Goal: Task Accomplishment & Management: Manage account settings

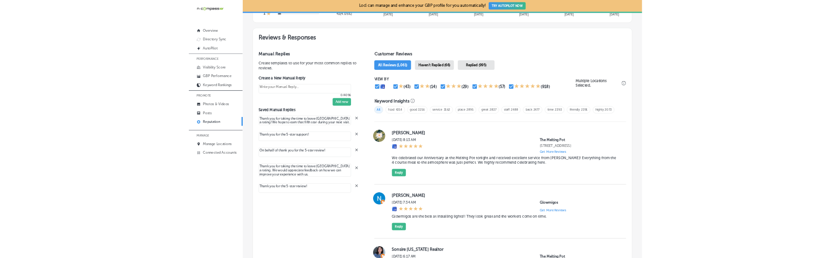
scroll to position [108, 0]
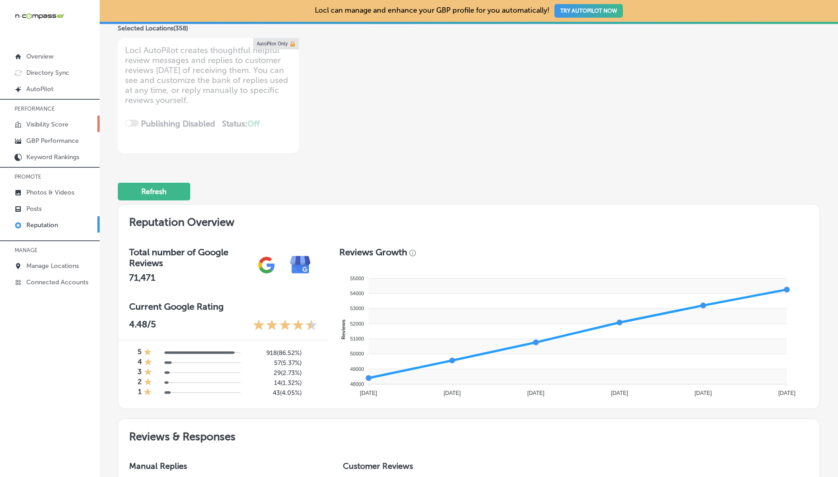
drag, startPoint x: 485, startPoint y: 116, endPoint x: 43, endPoint y: 125, distance: 442.2
click at [43, 125] on div "iconmonstr-menu-thin copy Created with Sketch. Overview Directory Sync Created …" at bounding box center [419, 238] width 838 height 477
click at [43, 125] on p "Visibility Score" at bounding box center [47, 124] width 42 height 8
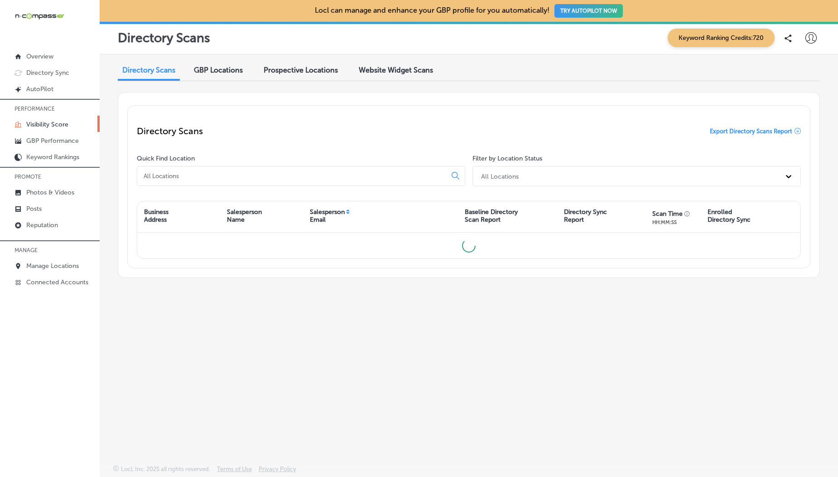
click at [204, 68] on span "GBP Locations" at bounding box center [218, 70] width 49 height 9
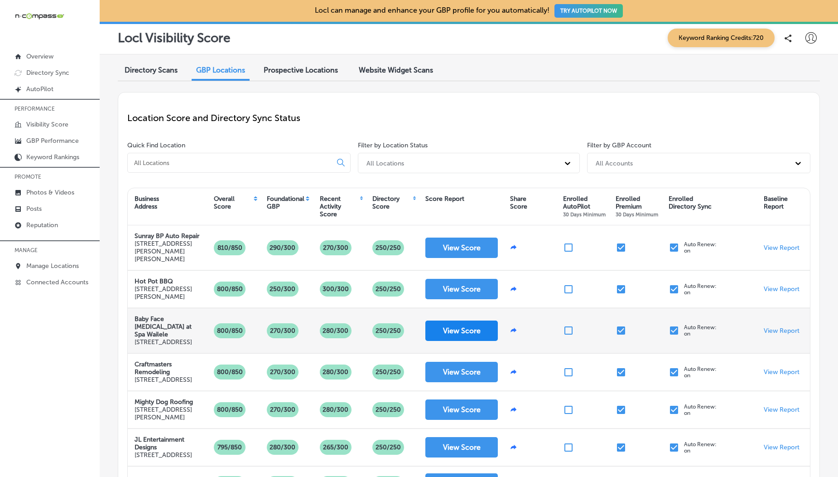
drag, startPoint x: 452, startPoint y: 130, endPoint x: 481, endPoint y: 328, distance: 201.1
click at [481, 328] on div "Location Score and Directory Sync Status Quick Find Location Filter by Location…" at bounding box center [469, 415] width 702 height 647
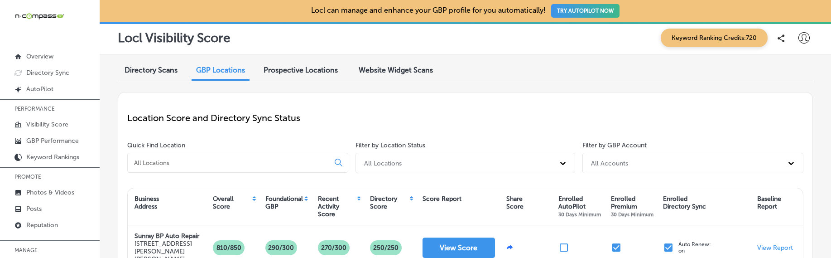
scroll to position [158, 0]
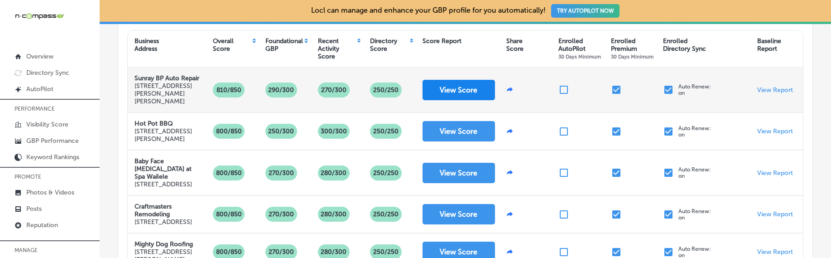
click at [451, 92] on button "View Score" at bounding box center [459, 90] width 72 height 20
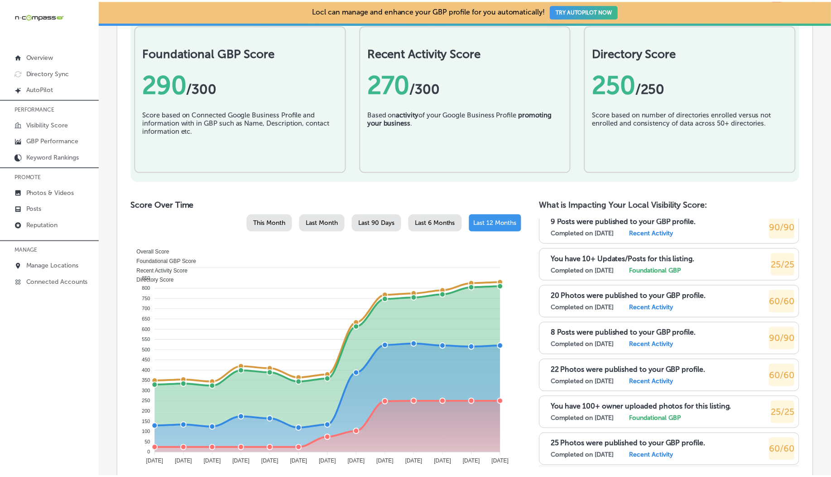
scroll to position [1613, 0]
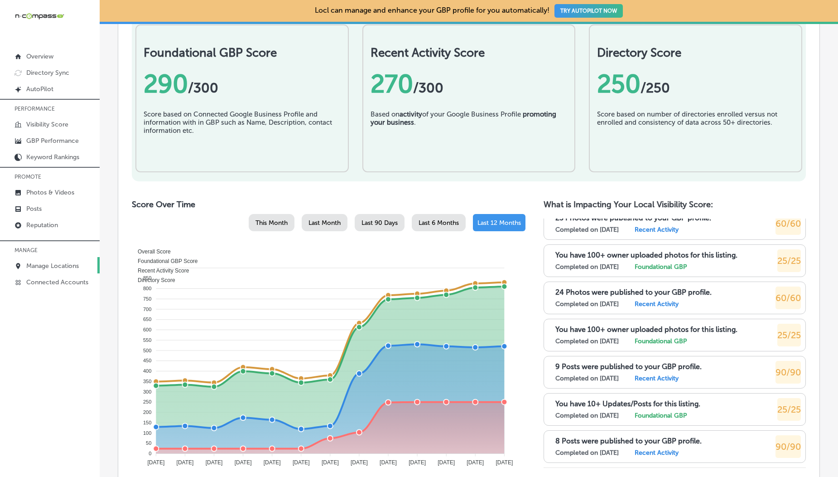
click at [44, 263] on p "Manage Locations" at bounding box center [52, 266] width 53 height 8
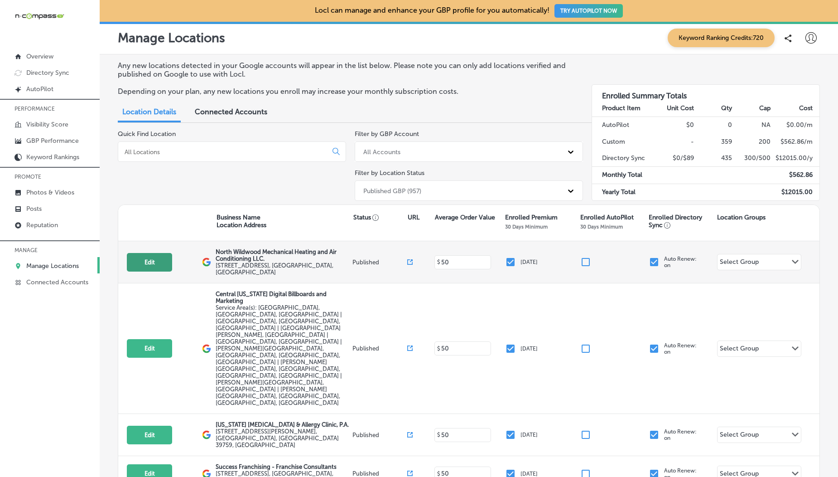
click at [156, 265] on button "Edit" at bounding box center [149, 262] width 45 height 19
select select "US"
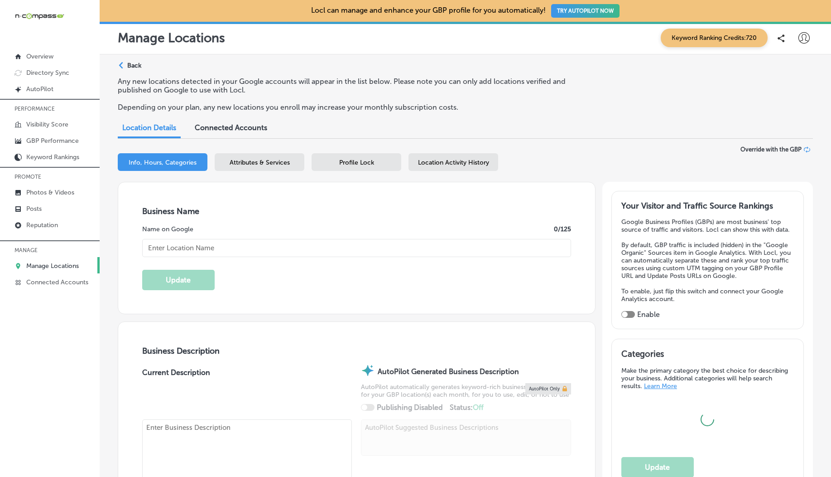
click at [274, 161] on span "Attributes & Services" at bounding box center [260, 163] width 60 height 8
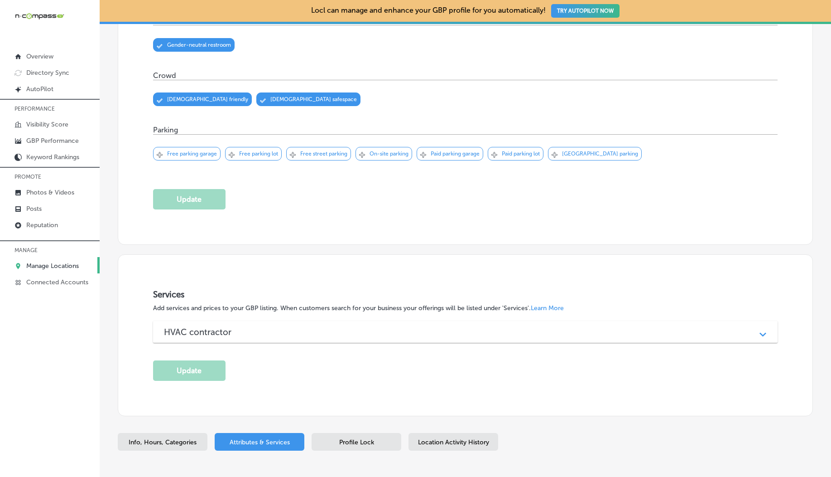
scroll to position [589, 0]
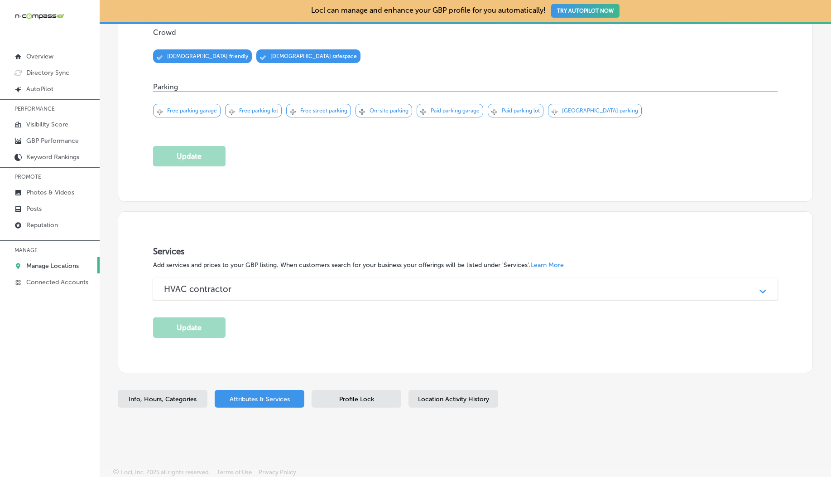
click at [198, 287] on h3 "HVAC contractor" at bounding box center [205, 289] width 82 height 10
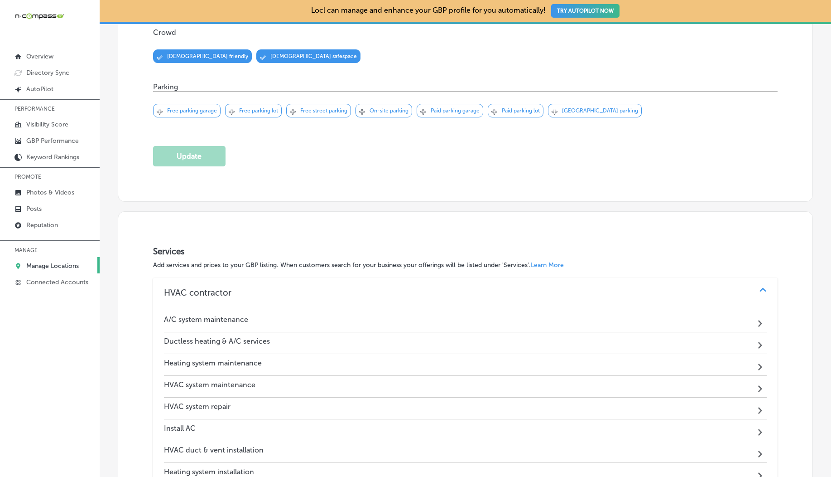
click at [198, 287] on h3 "HVAC contractor" at bounding box center [205, 292] width 82 height 10
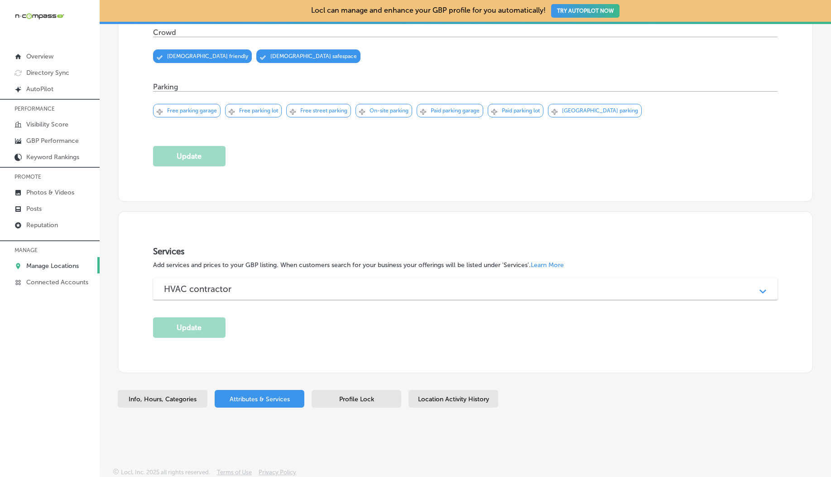
click at [229, 286] on h3 "HVAC contractor" at bounding box center [205, 289] width 82 height 10
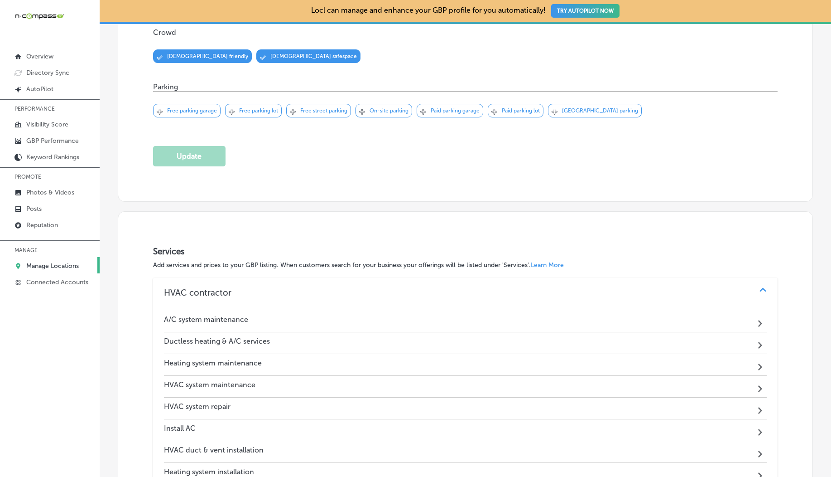
click at [229, 287] on h3 "HVAC contractor" at bounding box center [205, 292] width 82 height 10
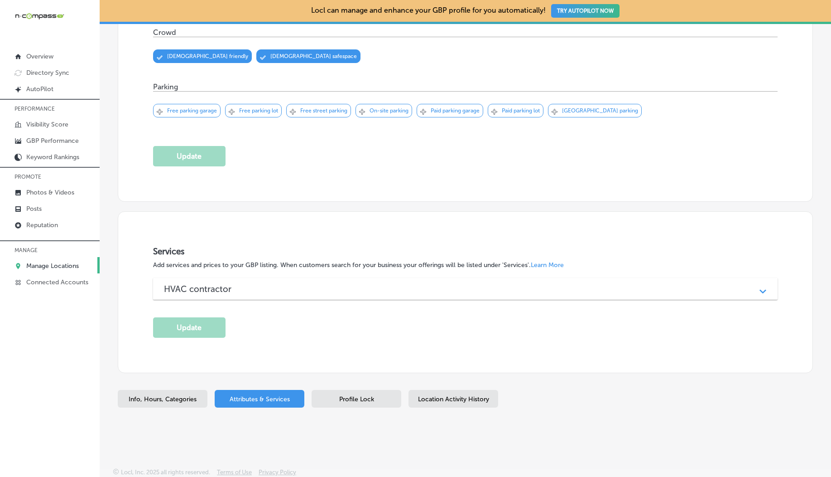
click at [229, 286] on h3 "HVAC contractor" at bounding box center [205, 289] width 82 height 10
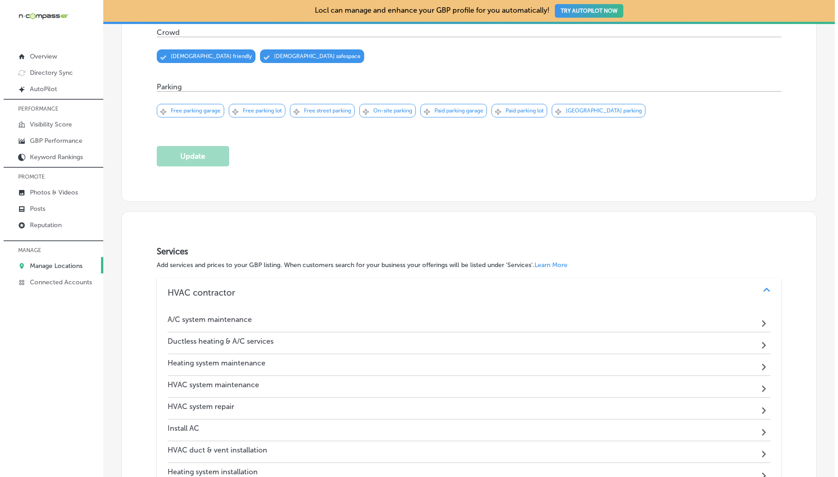
scroll to position [728, 0]
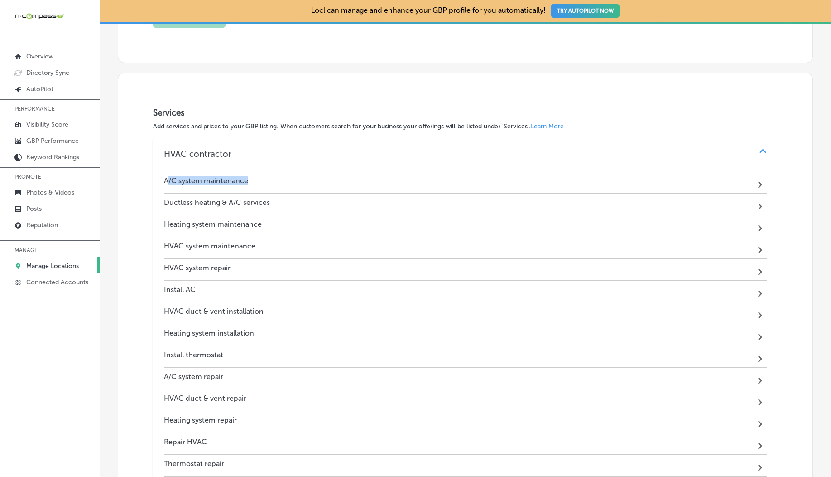
drag, startPoint x: 166, startPoint y: 178, endPoint x: 259, endPoint y: 185, distance: 93.6
click at [259, 185] on div "A/C system maintenance Path Created with Sketch." at bounding box center [465, 183] width 603 height 22
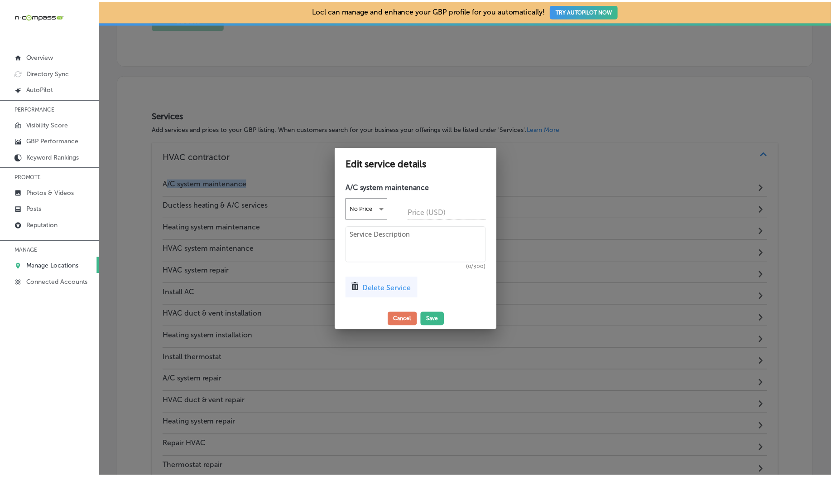
scroll to position [730, 0]
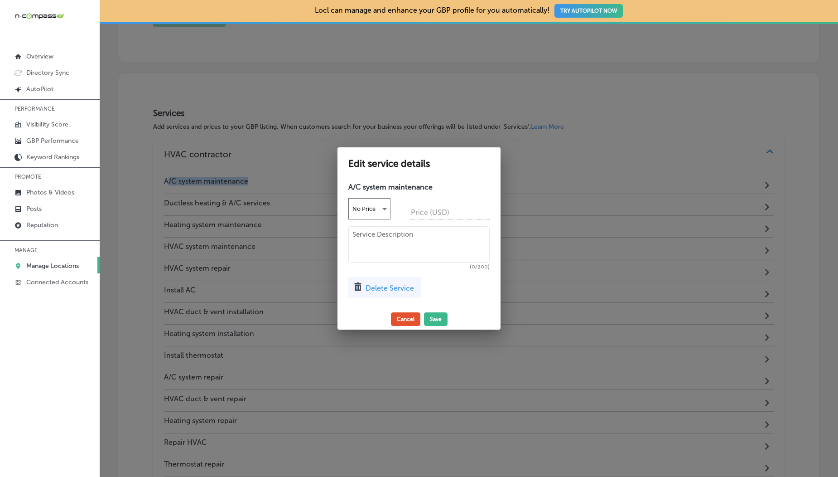
click at [410, 321] on button "Cancel" at bounding box center [405, 319] width 29 height 14
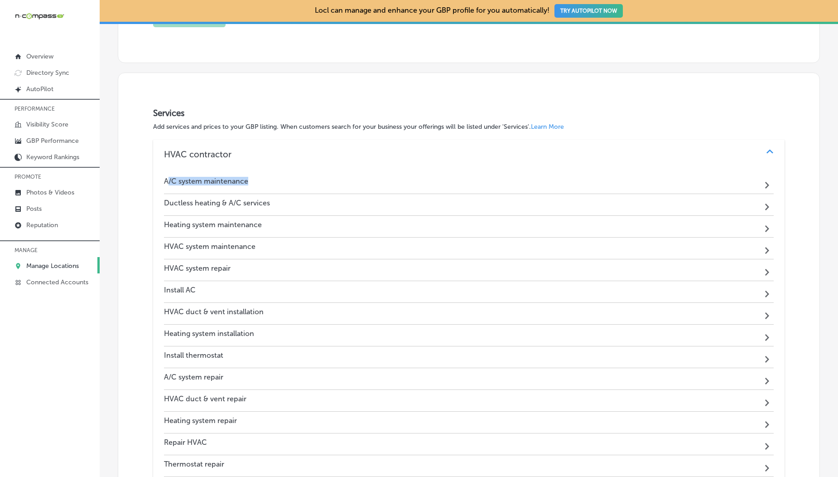
scroll to position [728, 0]
click at [293, 187] on div "A/C system maintenance Path Created with Sketch." at bounding box center [465, 183] width 603 height 22
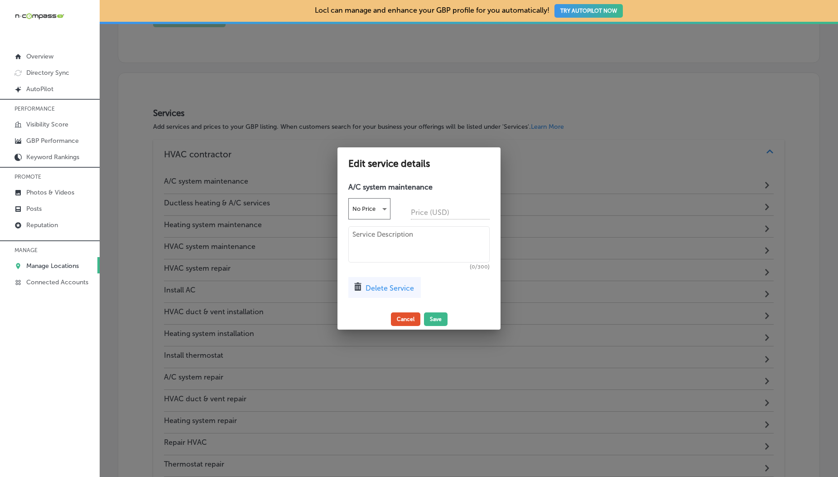
click at [409, 321] on button "Cancel" at bounding box center [405, 319] width 29 height 14
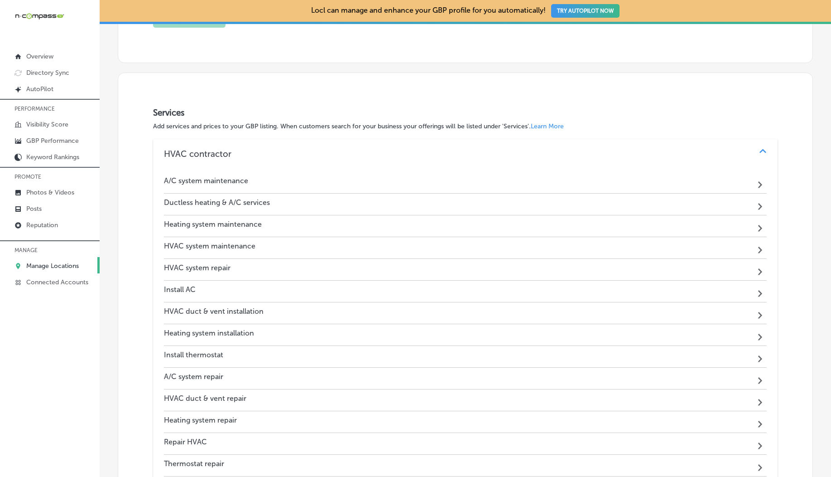
click at [335, 259] on div "HVAC system repair Path Created with Sketch." at bounding box center [465, 270] width 603 height 22
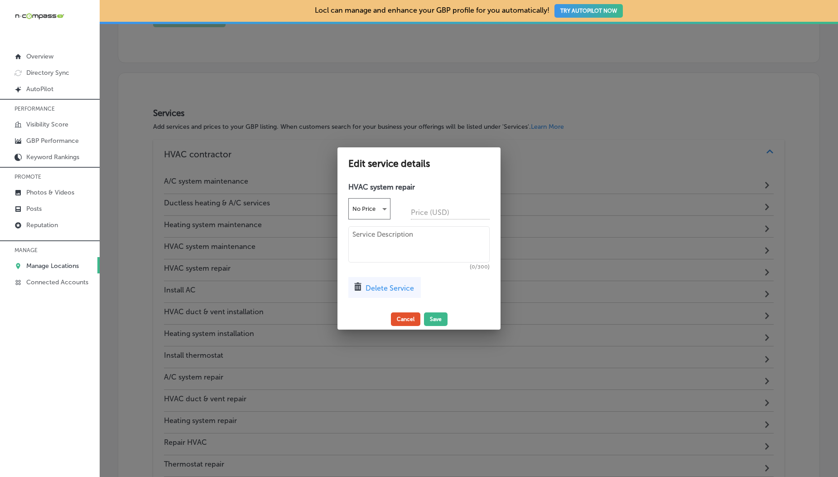
click at [412, 322] on button "Cancel" at bounding box center [405, 319] width 29 height 14
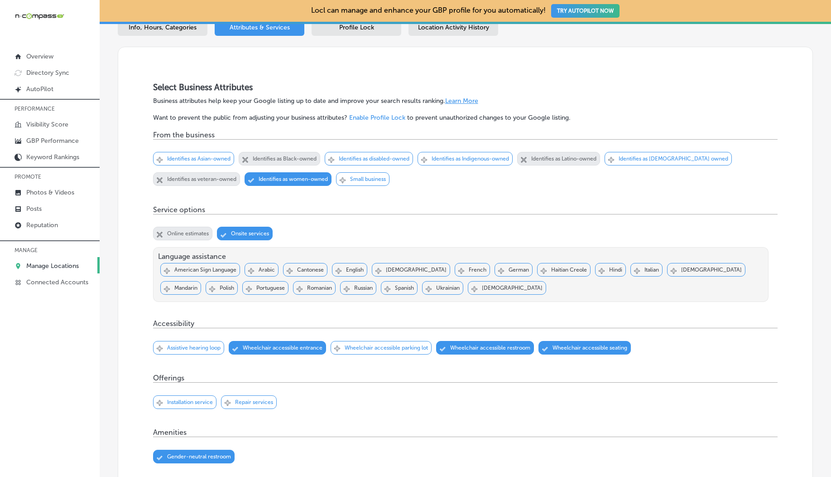
scroll to position [0, 0]
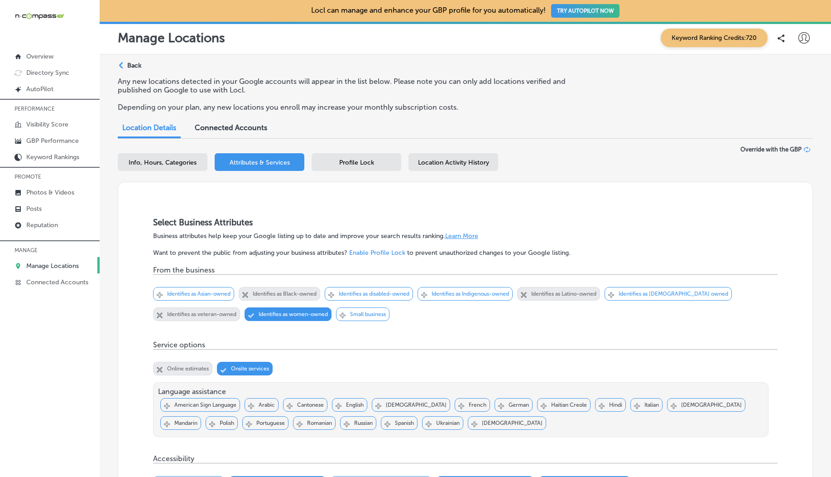
click at [129, 67] on p "Back" at bounding box center [134, 66] width 14 height 8
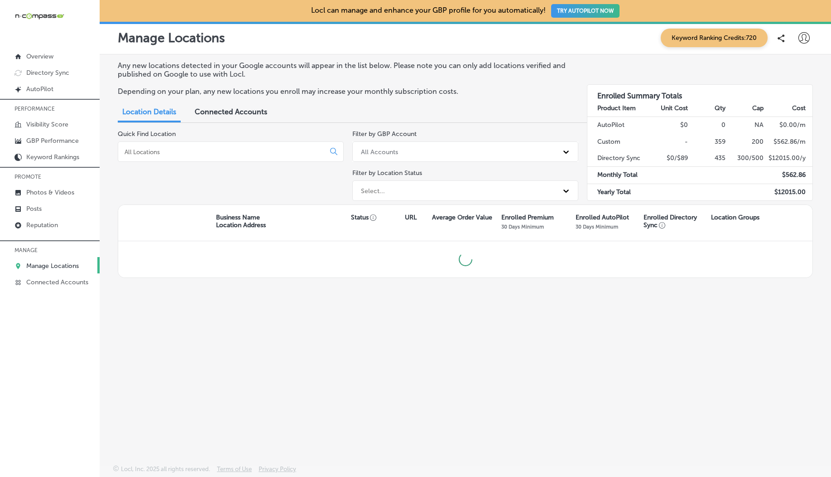
scroll to position [11, 0]
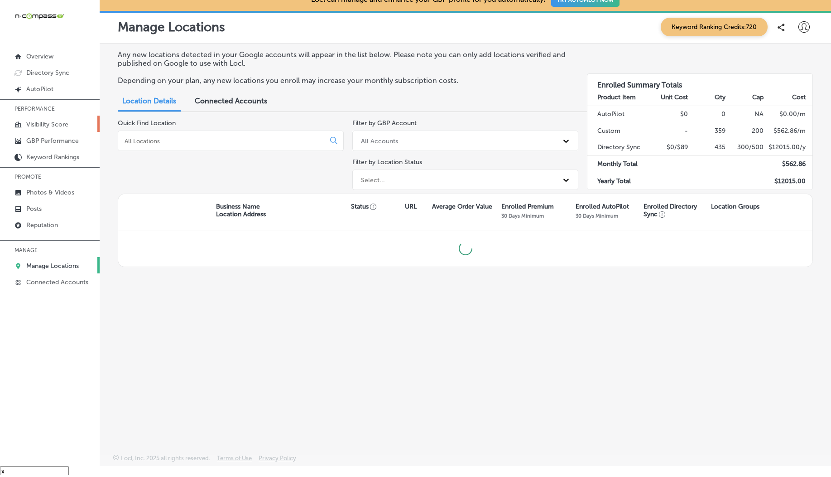
click at [57, 122] on p "Visibility Score" at bounding box center [47, 124] width 42 height 8
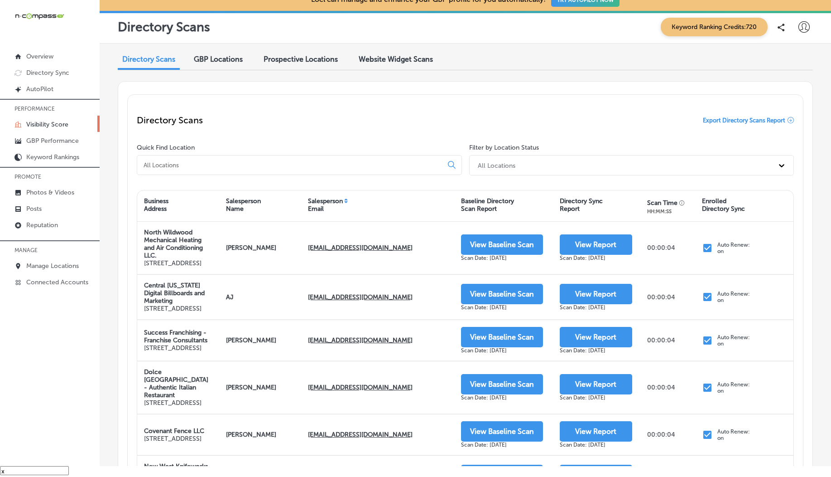
click at [225, 58] on span "GBP Locations" at bounding box center [218, 59] width 49 height 9
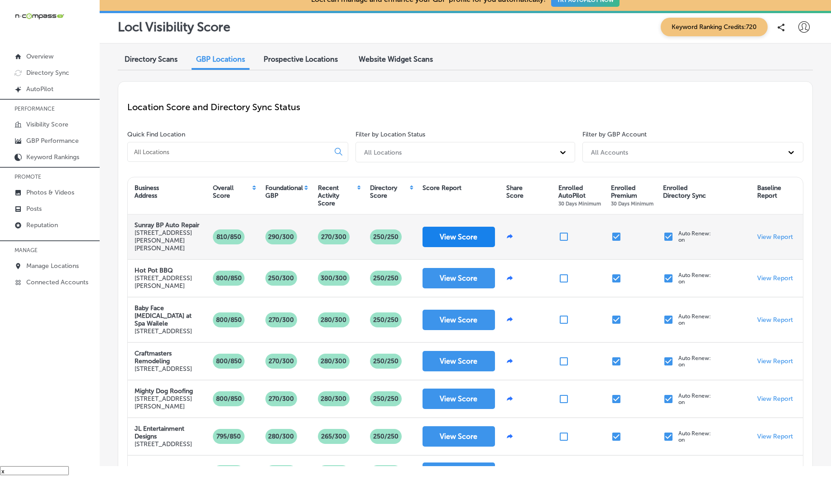
click at [433, 245] on button "View Score" at bounding box center [459, 236] width 72 height 20
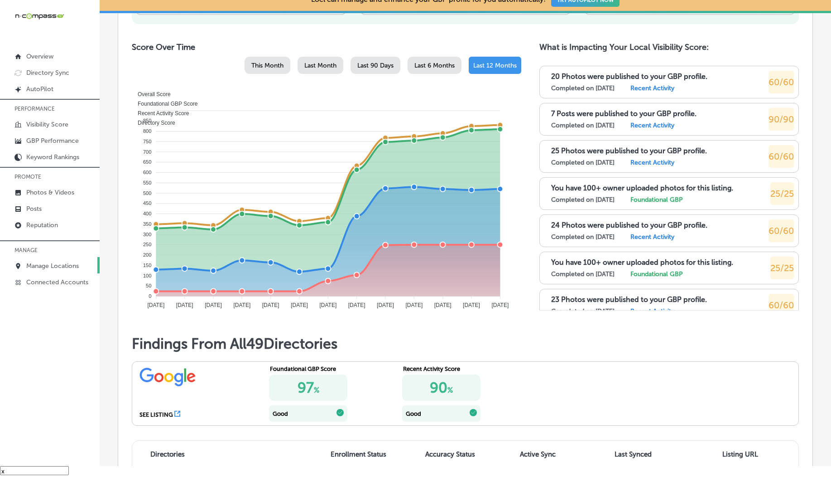
click at [52, 265] on p "Manage Locations" at bounding box center [52, 266] width 53 height 8
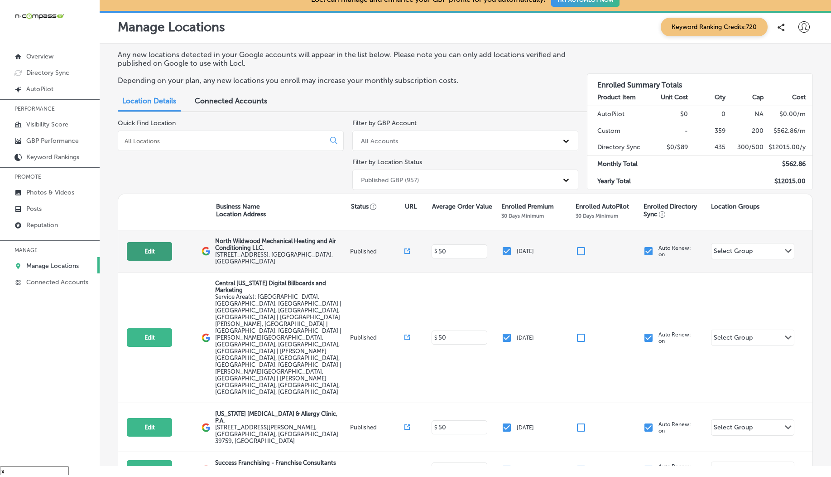
click at [156, 247] on button "Edit" at bounding box center [149, 251] width 45 height 19
select select "US"
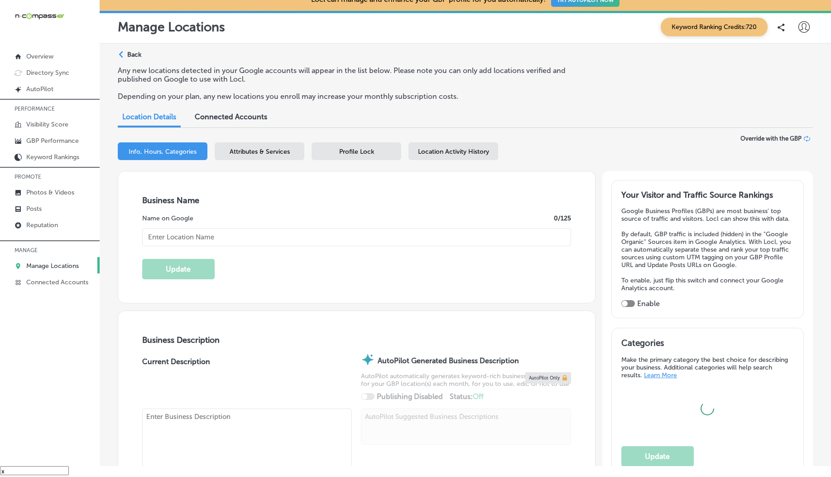
click at [432, 150] on span "Location Activity History" at bounding box center [453, 152] width 71 height 8
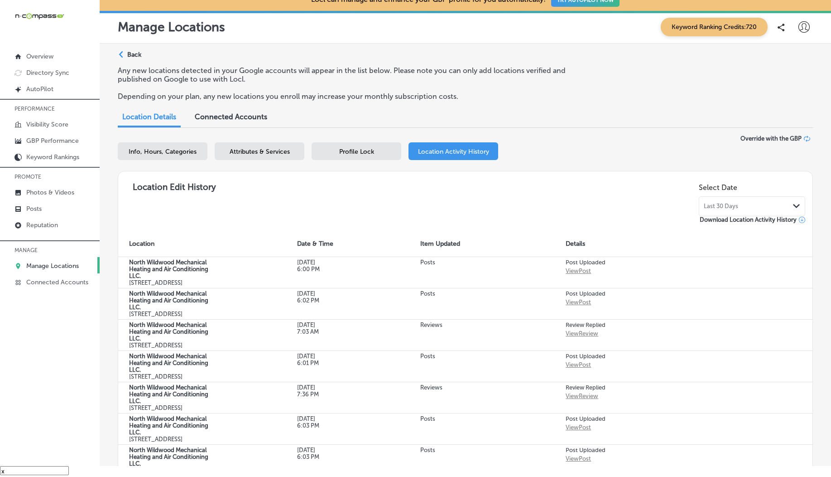
click at [130, 57] on p "Back" at bounding box center [134, 55] width 14 height 8
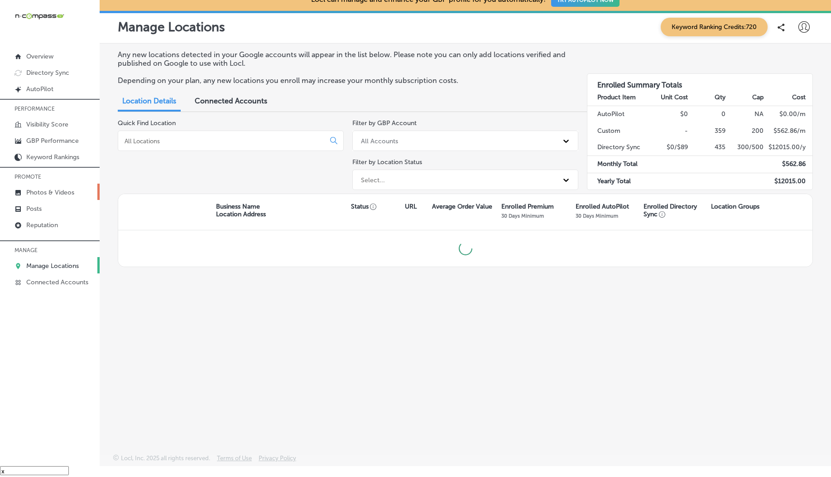
click at [61, 196] on p "Photos & Videos" at bounding box center [50, 192] width 48 height 8
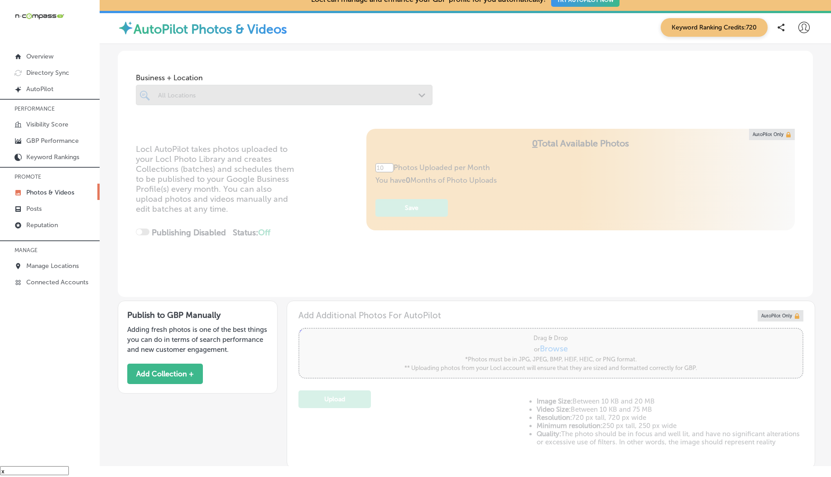
scroll to position [169, 0]
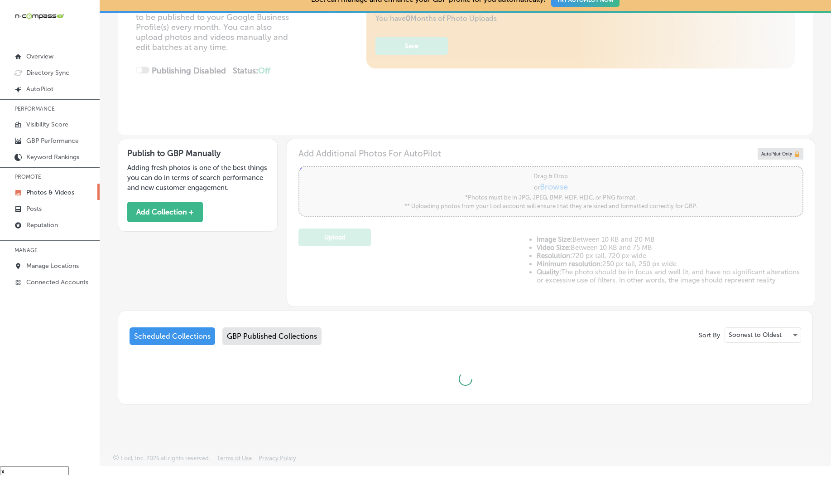
type input "5"
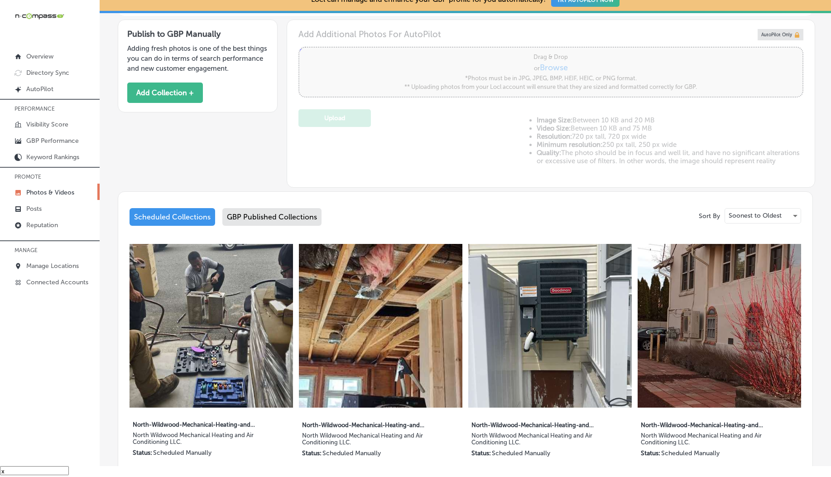
scroll to position [15, 0]
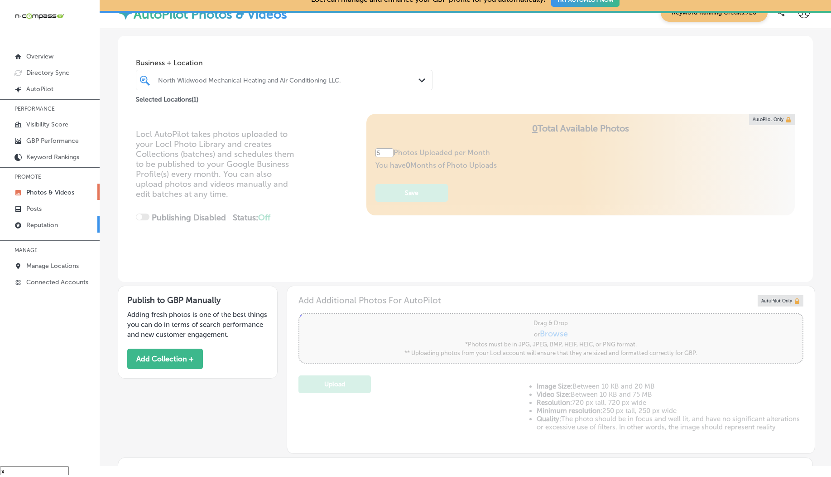
click at [35, 221] on p "Reputation" at bounding box center [42, 225] width 32 height 8
type textarea "x"
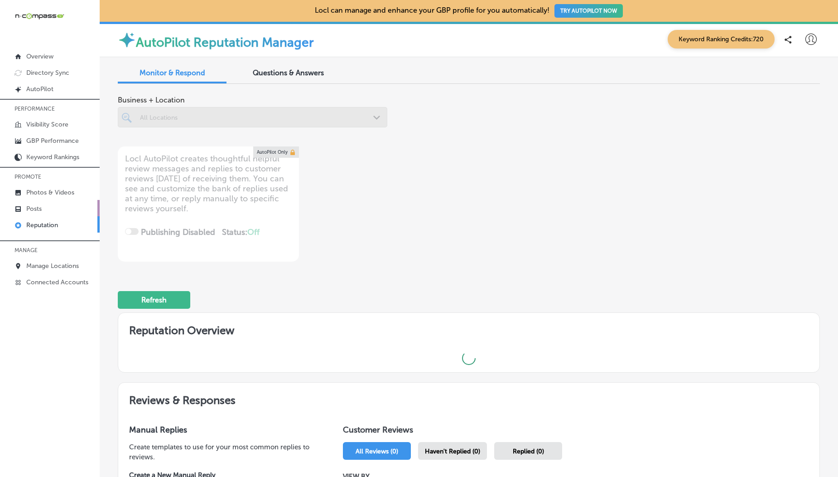
click at [43, 210] on link "Posts" at bounding box center [50, 208] width 100 height 16
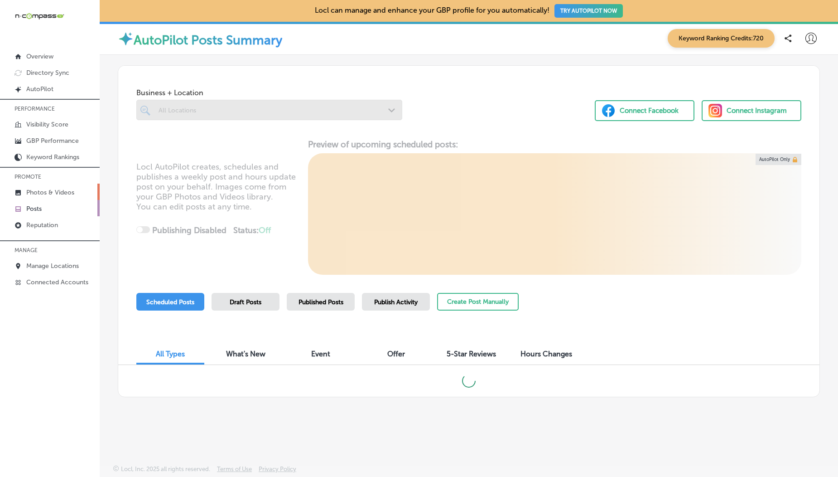
click at [61, 189] on p "Photos & Videos" at bounding box center [50, 192] width 48 height 8
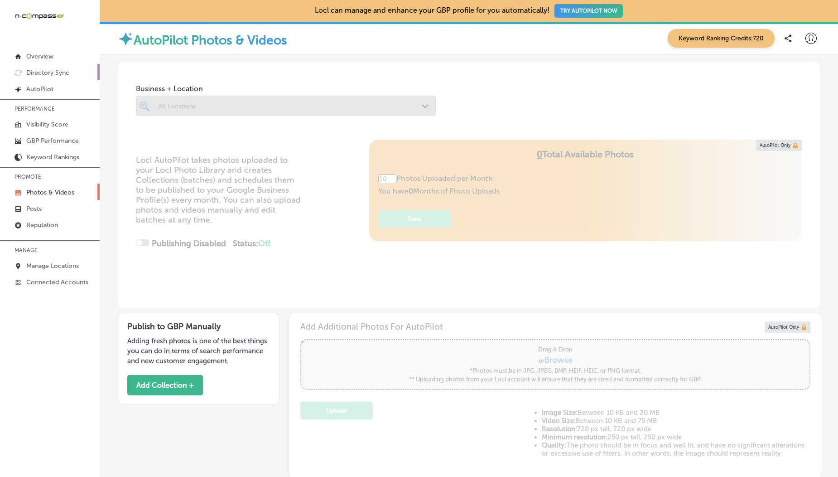
type input "5"
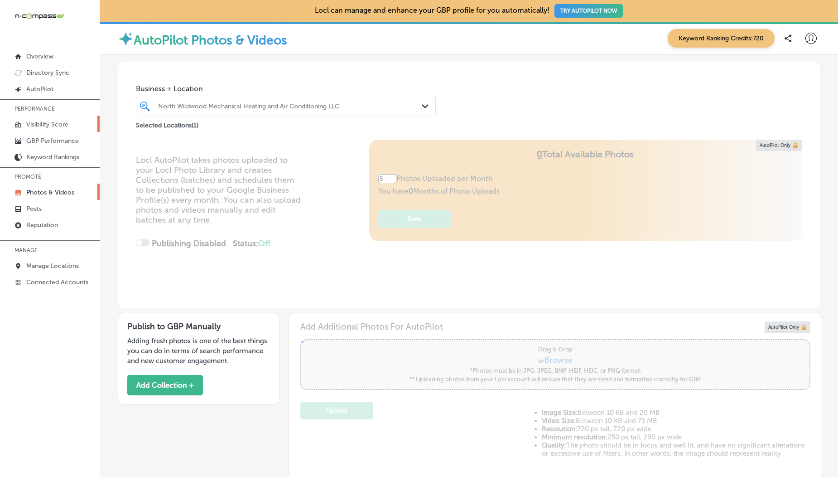
click at [48, 124] on p "Visibility Score" at bounding box center [47, 124] width 42 height 8
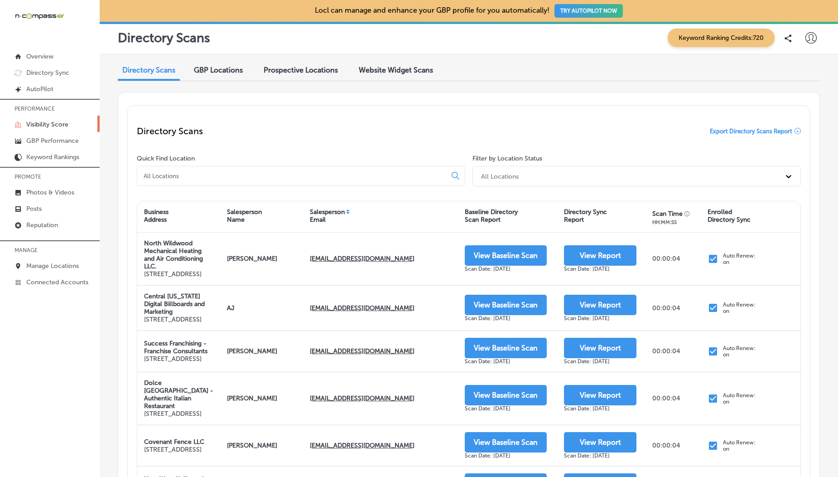
click at [208, 77] on div "GBP Locations" at bounding box center [218, 70] width 63 height 19
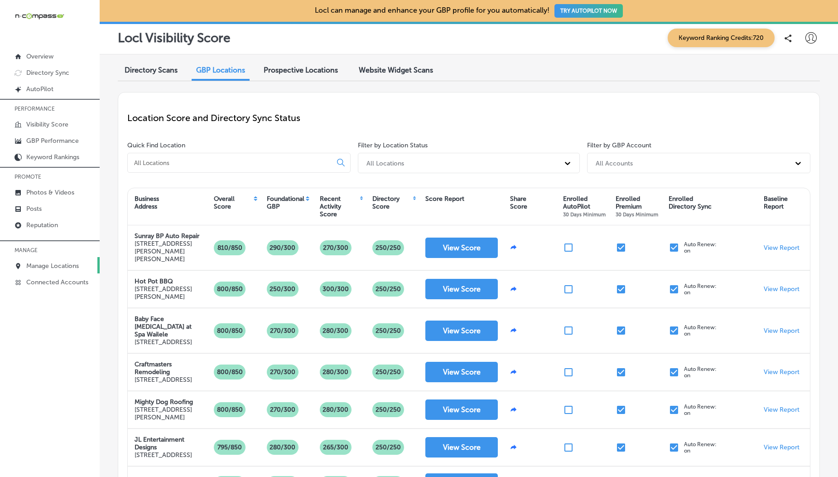
click at [47, 268] on p "Manage Locations" at bounding box center [52, 266] width 53 height 8
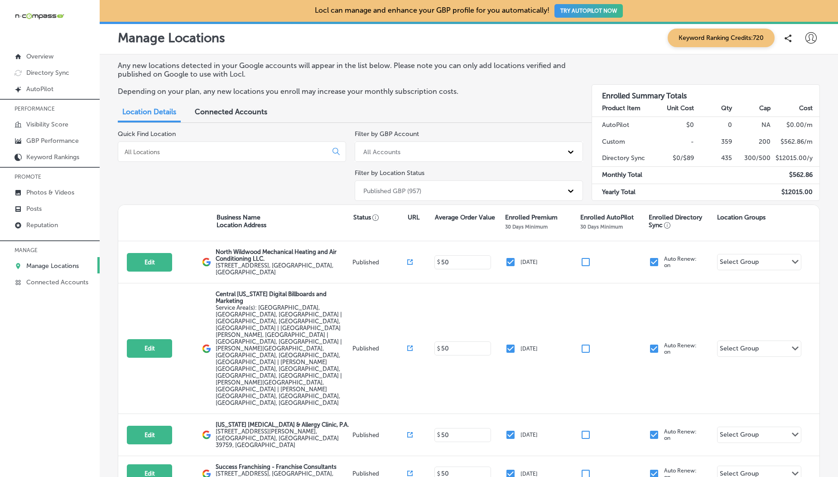
scroll to position [208, 0]
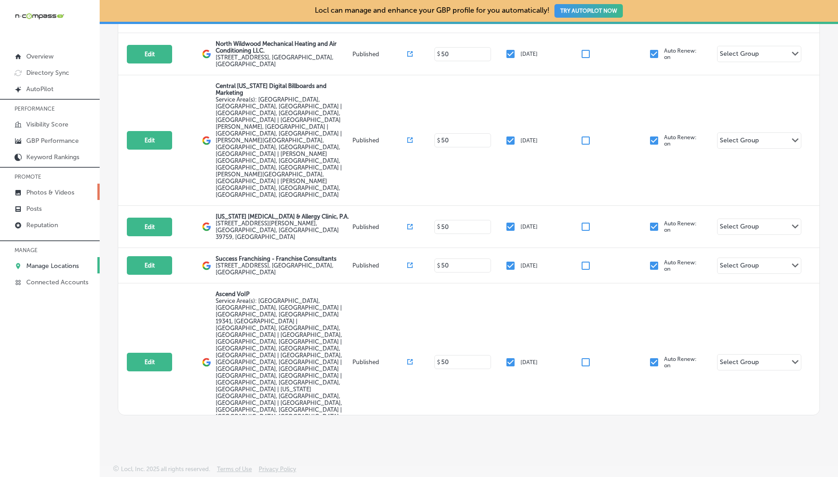
click at [47, 188] on link "Photos & Videos" at bounding box center [50, 191] width 100 height 16
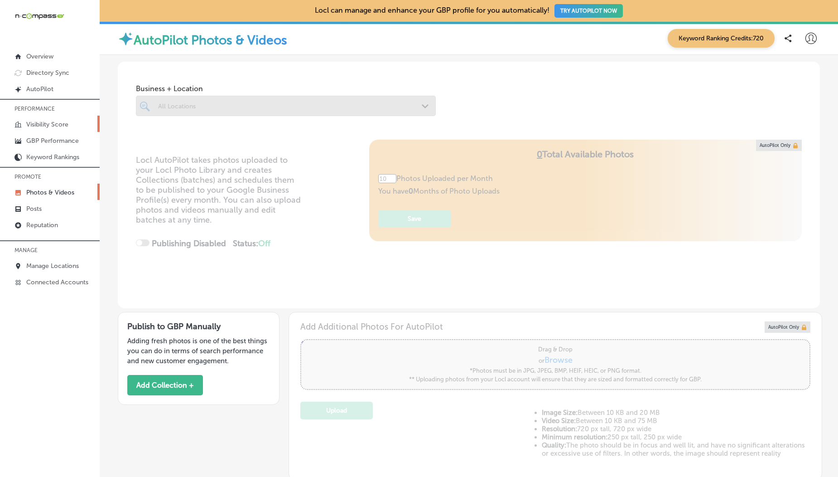
click at [42, 123] on p "Visibility Score" at bounding box center [47, 124] width 42 height 8
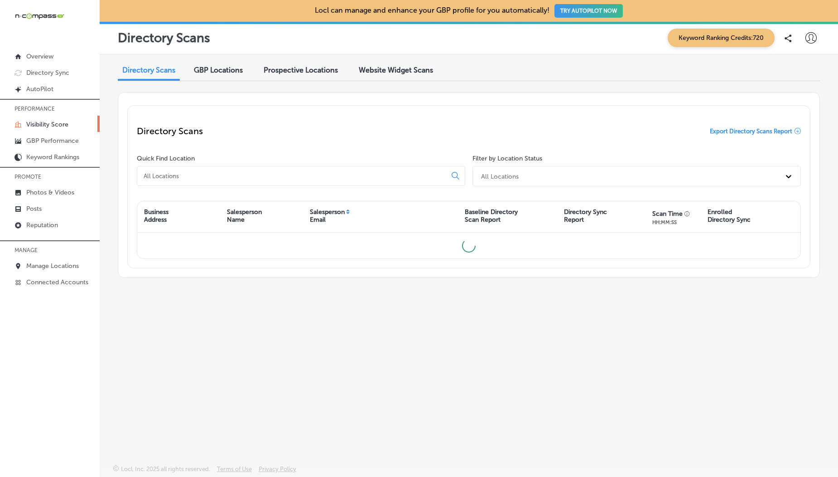
click at [224, 73] on span "GBP Locations" at bounding box center [218, 70] width 49 height 9
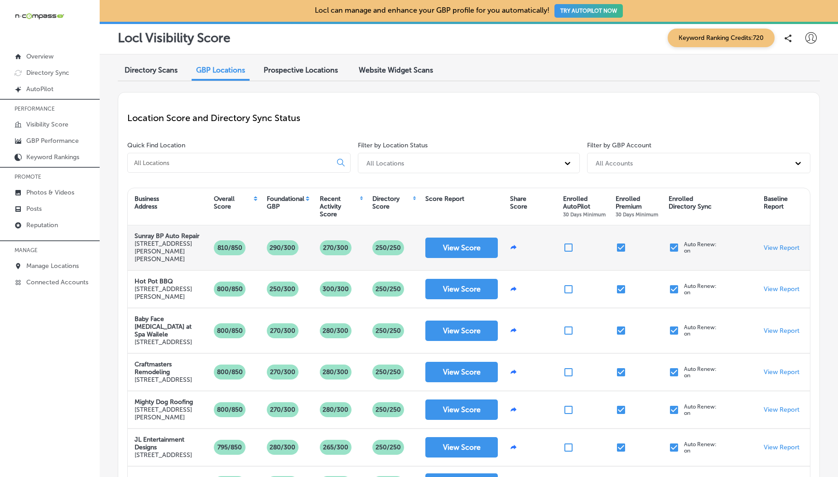
scroll to position [355, 0]
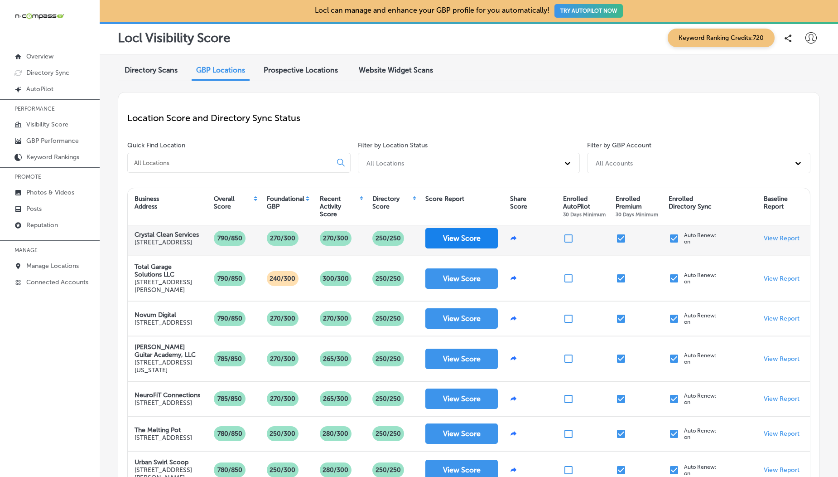
click at [461, 248] on button "View Score" at bounding box center [461, 238] width 72 height 20
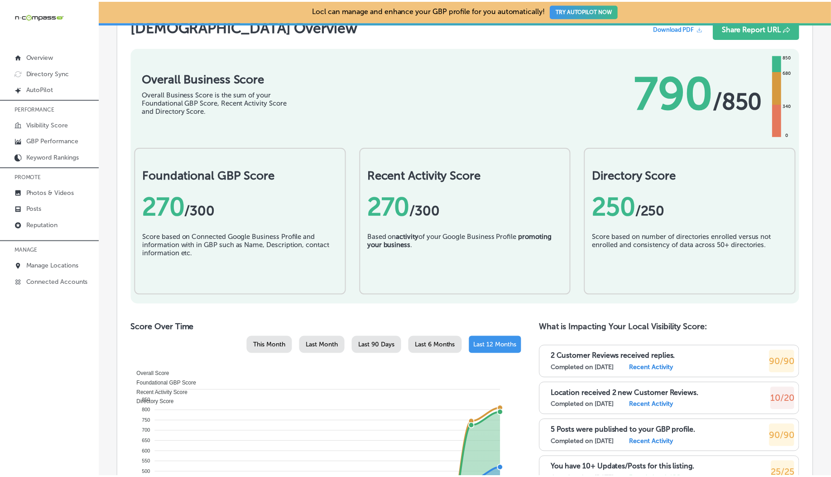
scroll to position [86, 0]
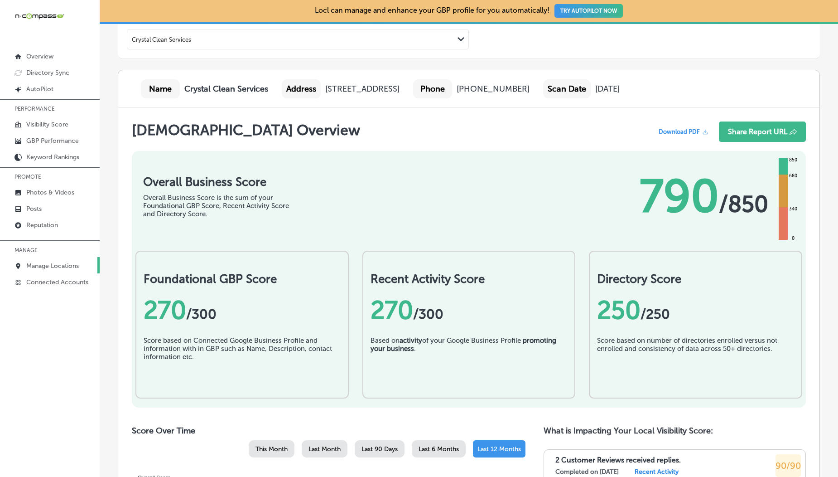
click at [60, 268] on p "Manage Locations" at bounding box center [52, 266] width 53 height 8
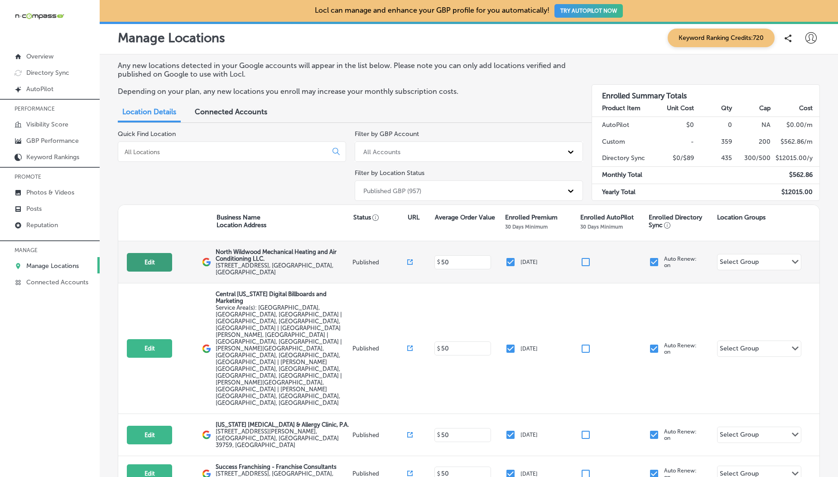
click at [144, 268] on button "Edit" at bounding box center [149, 262] width 45 height 19
select select "US"
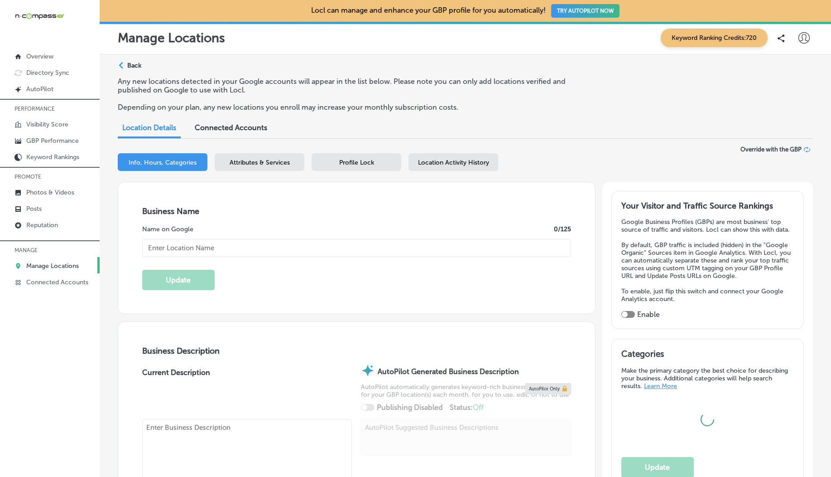
type input "North Wildwood Mechanical Heating and Air Conditioning LLC."
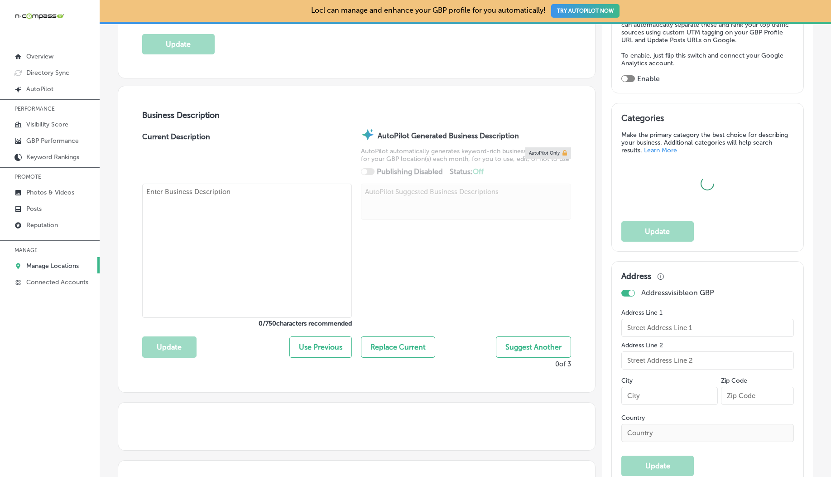
type input "[STREET_ADDRESS]"
type input "Unit 3"
type input "[GEOGRAPHIC_DATA]"
type input "08242"
type input "US"
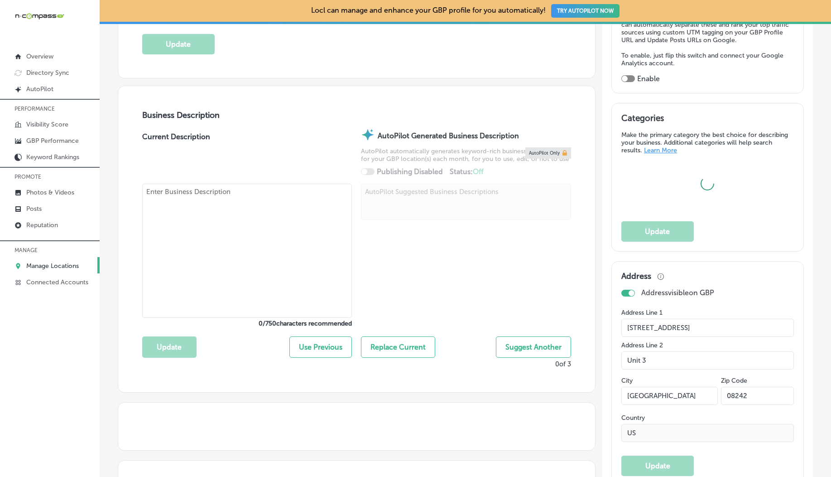
type input "[URL][DOMAIN_NAME]"
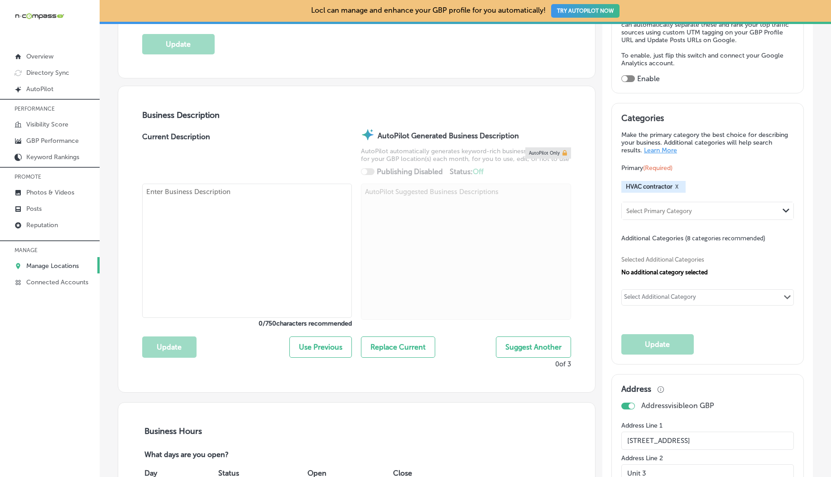
scroll to position [245, 0]
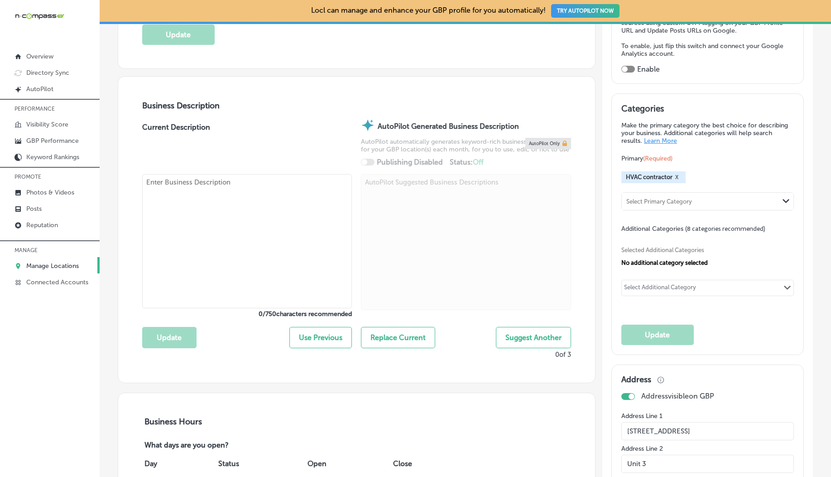
checkbox input "true"
type textarea "North Wildwood Mechanical Heating and Air Conditioning LLC is a family-owned HV…"
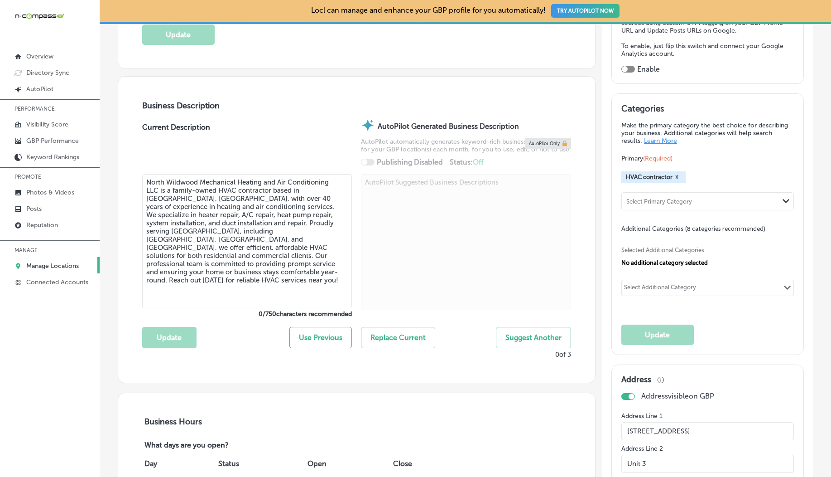
type input "[PHONE_NUMBER]"
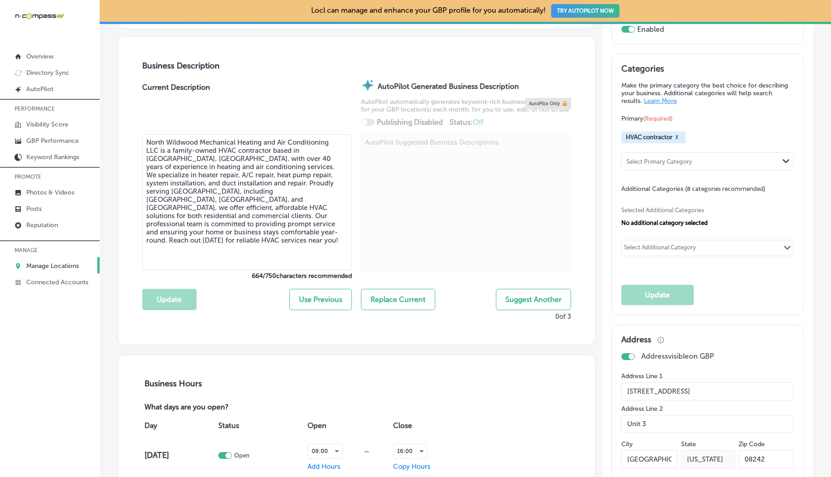
scroll to position [228, 0]
